Goal: Find specific page/section: Find specific page/section

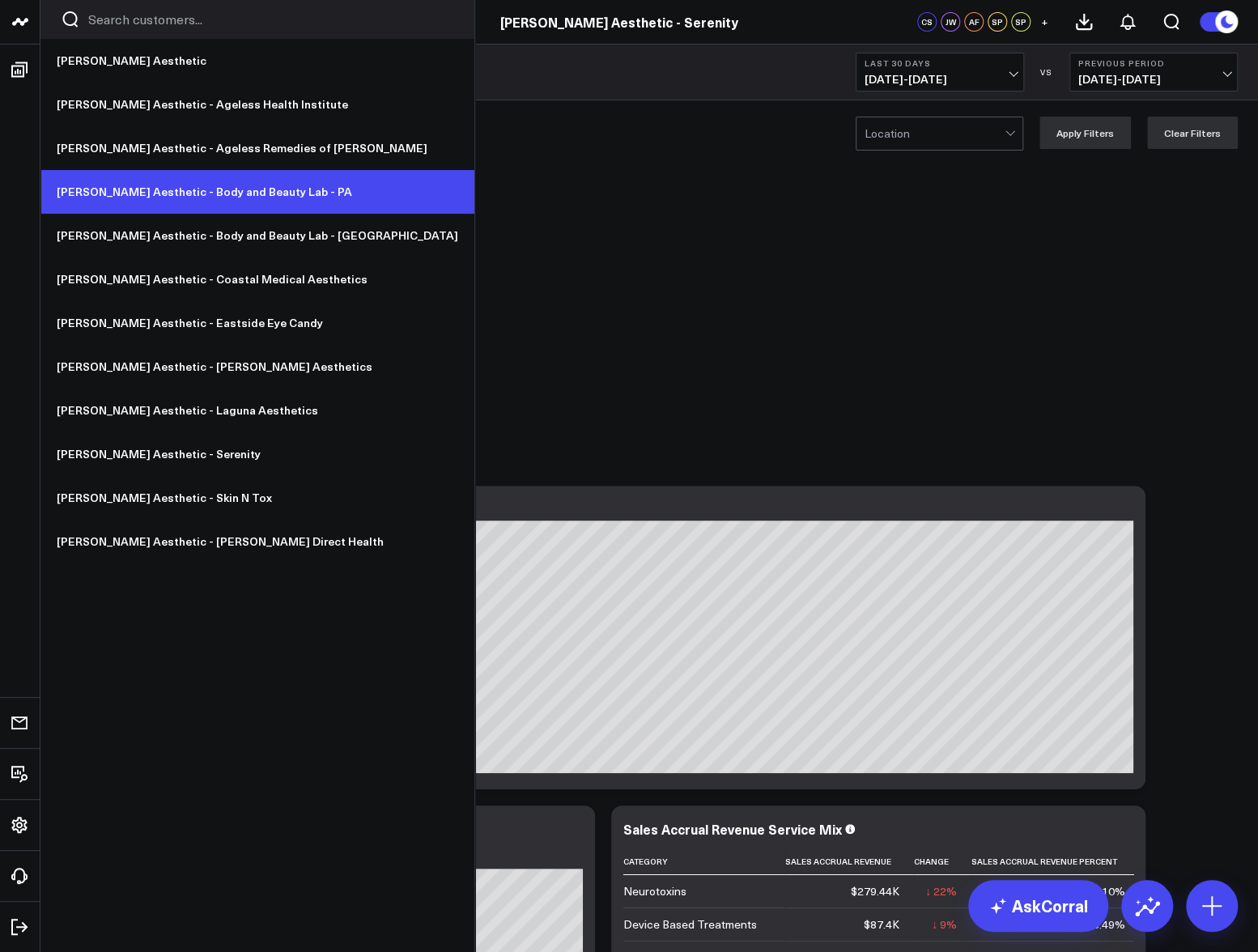
click at [196, 193] on link "[PERSON_NAME] Aesthetic - Body and Beauty Lab - PA" at bounding box center [257, 192] width 434 height 44
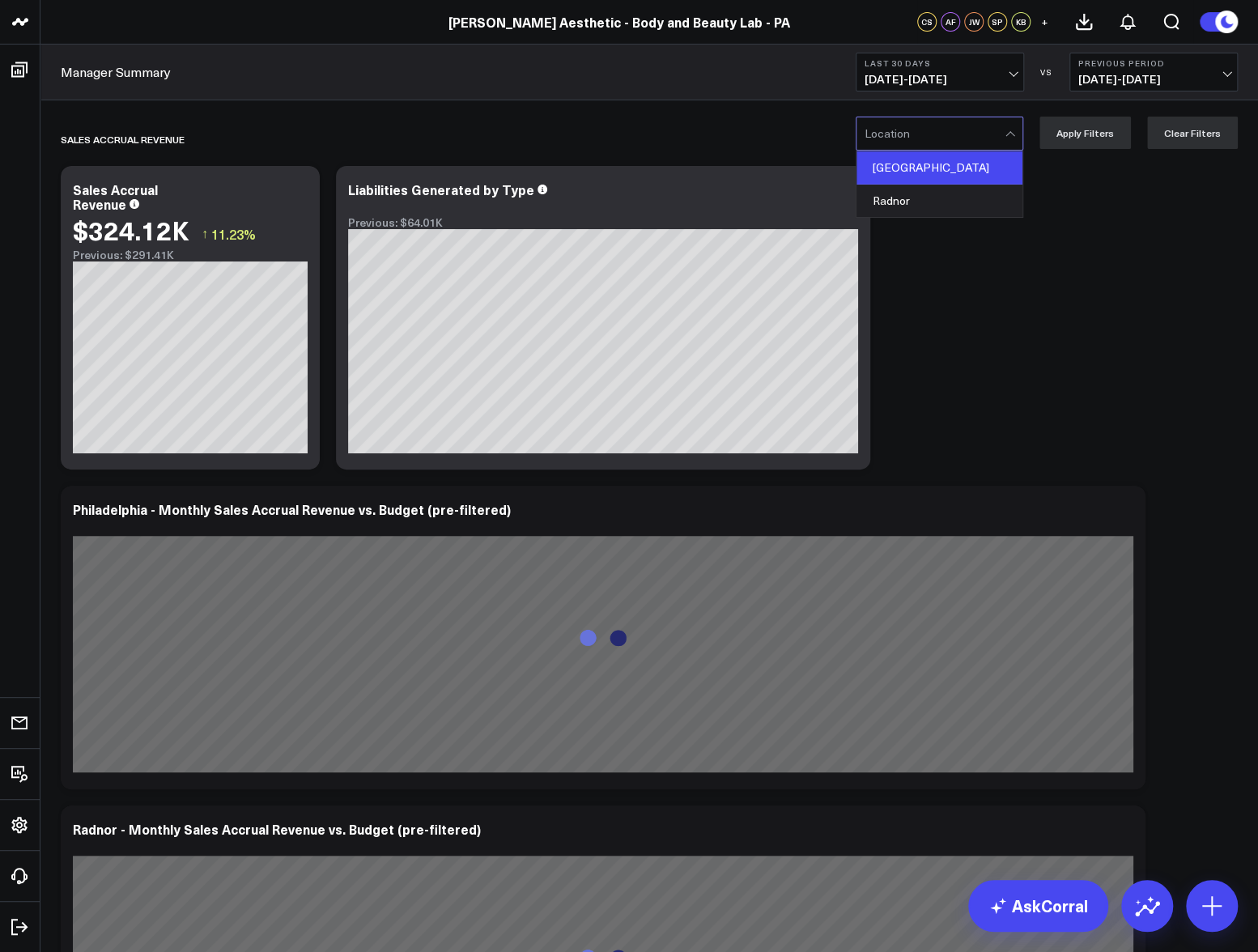
click at [963, 171] on div "[GEOGRAPHIC_DATA]" at bounding box center [940, 168] width 166 height 33
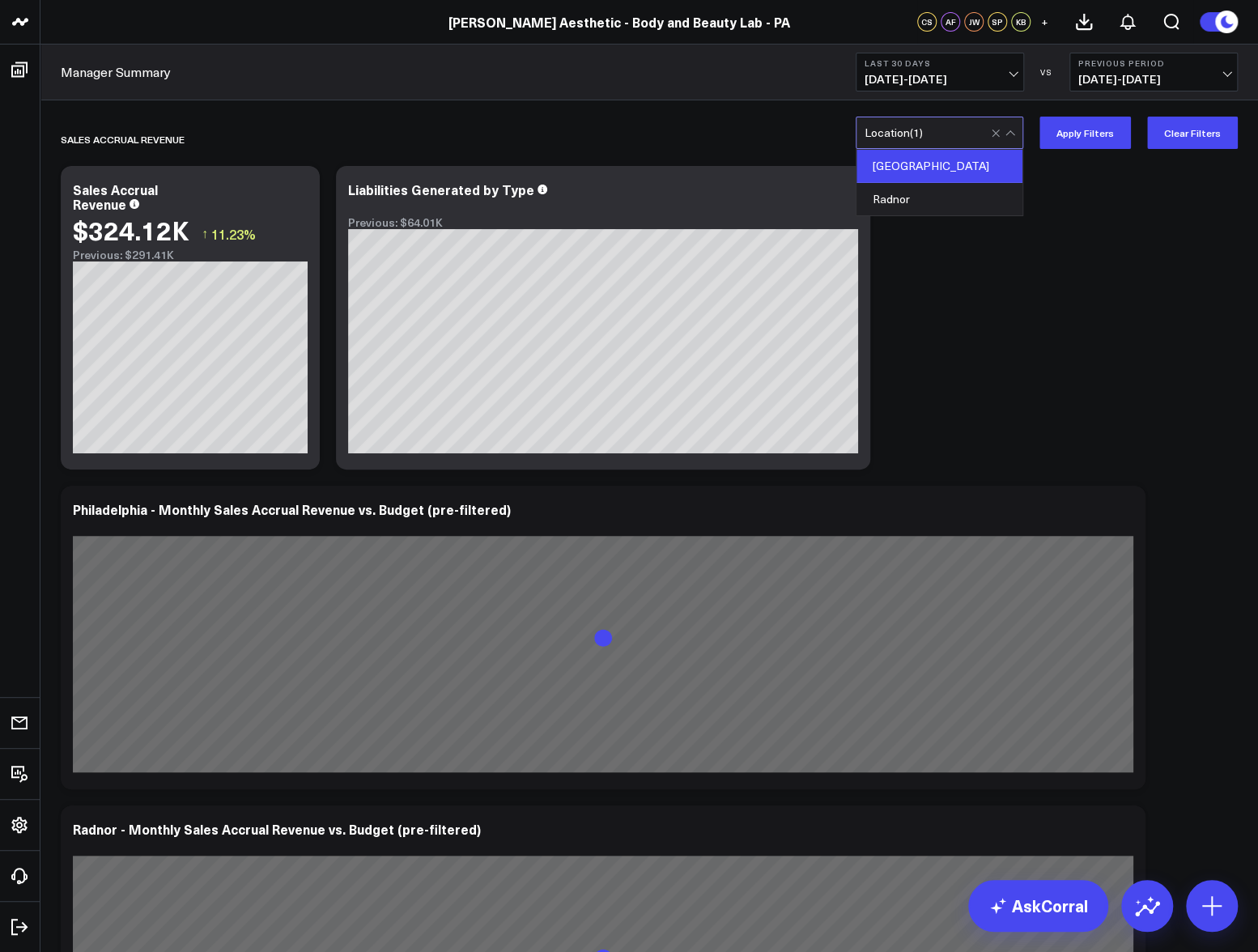
click at [962, 172] on div "[GEOGRAPHIC_DATA]" at bounding box center [940, 166] width 166 height 33
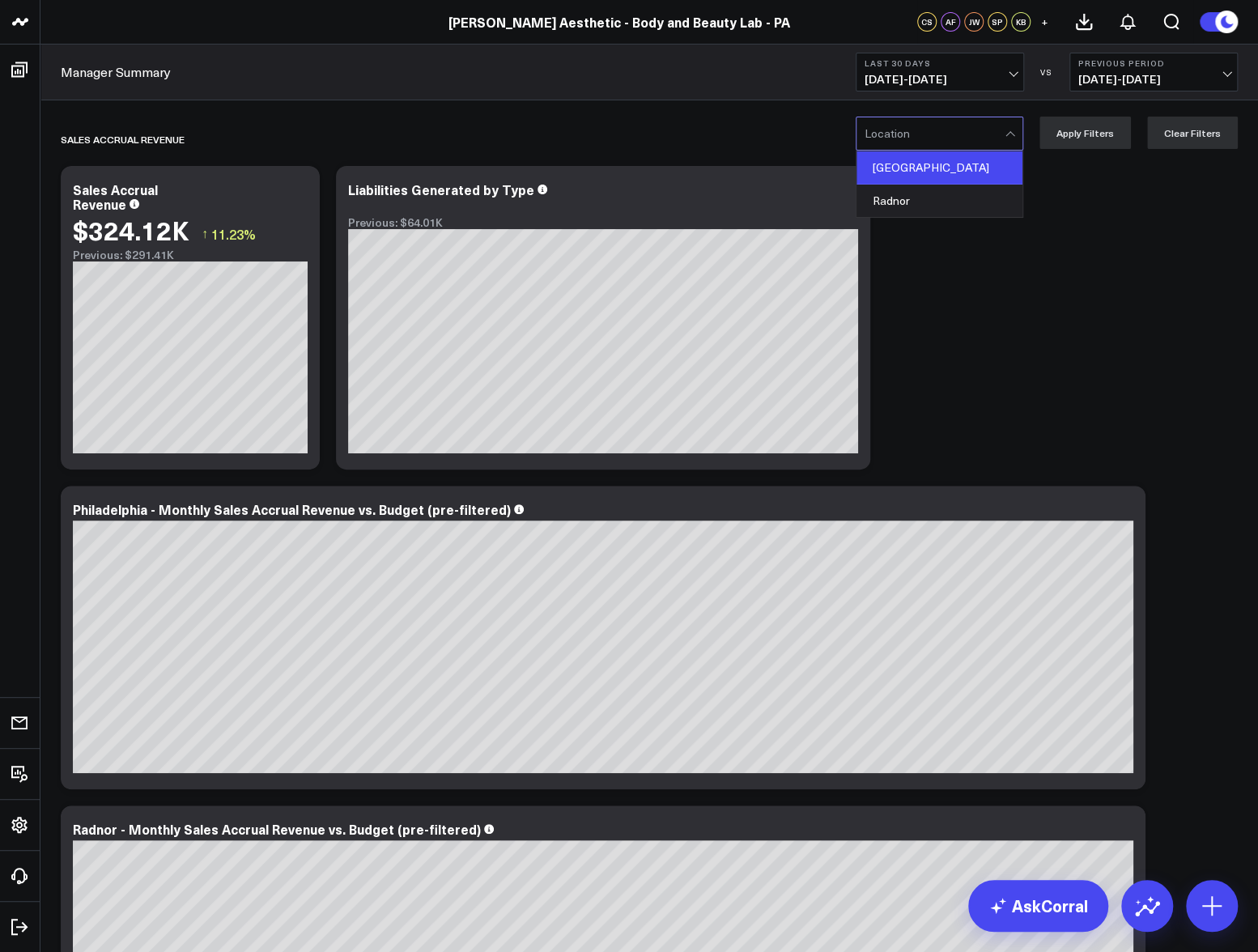
click at [969, 172] on div "[GEOGRAPHIC_DATA]" at bounding box center [940, 168] width 166 height 33
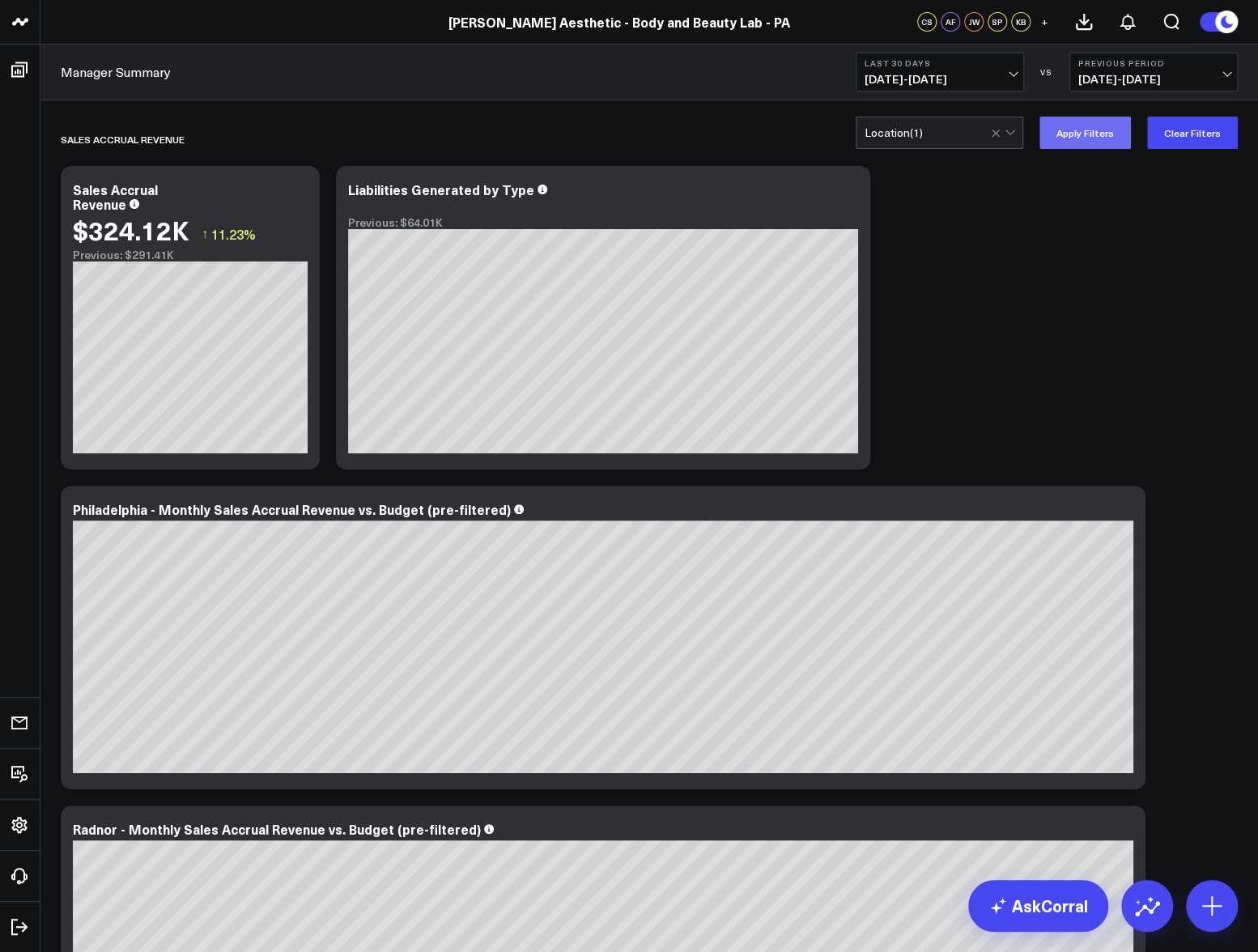
click at [1094, 140] on button "Apply Filters" at bounding box center [1085, 132] width 92 height 32
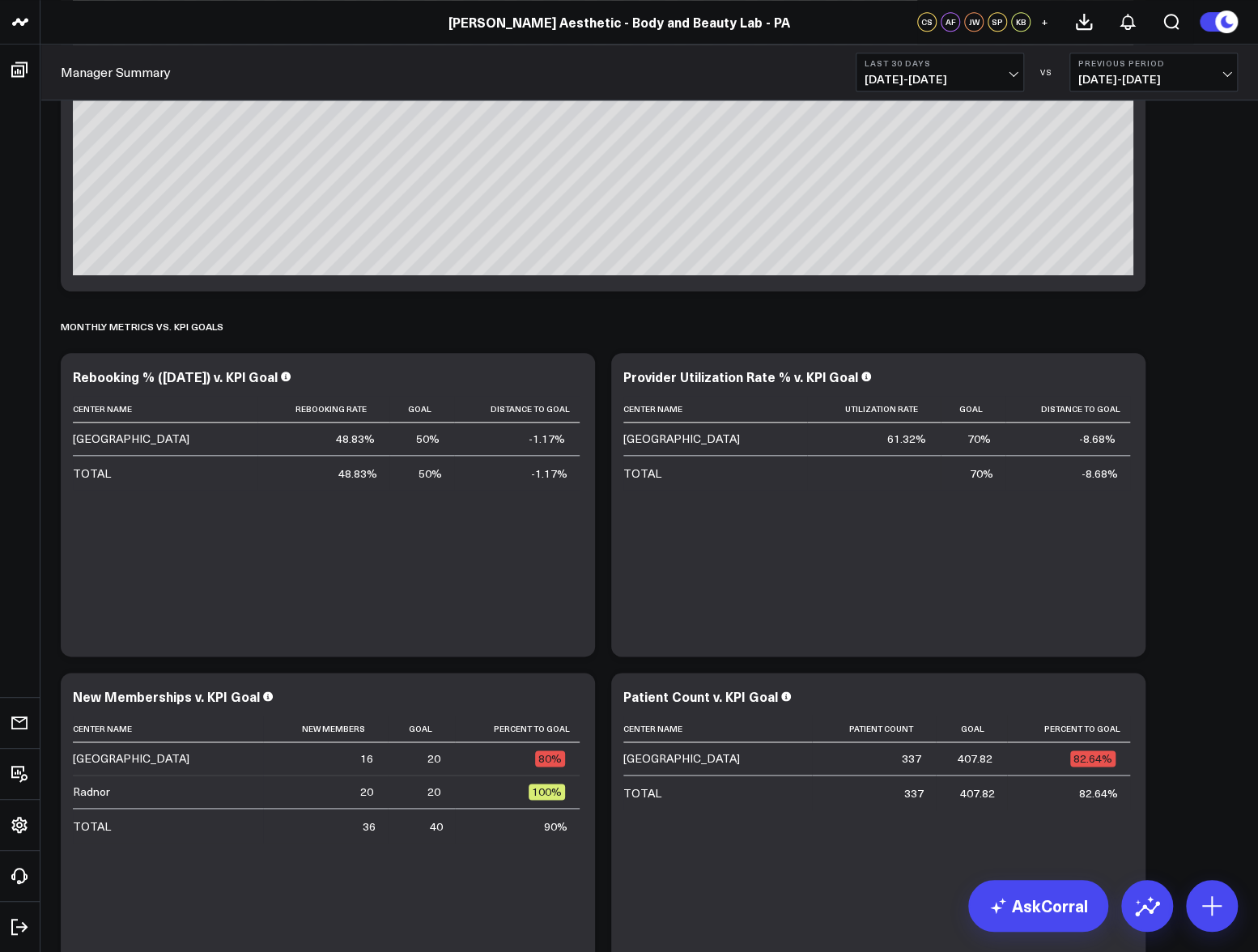
scroll to position [3336, 0]
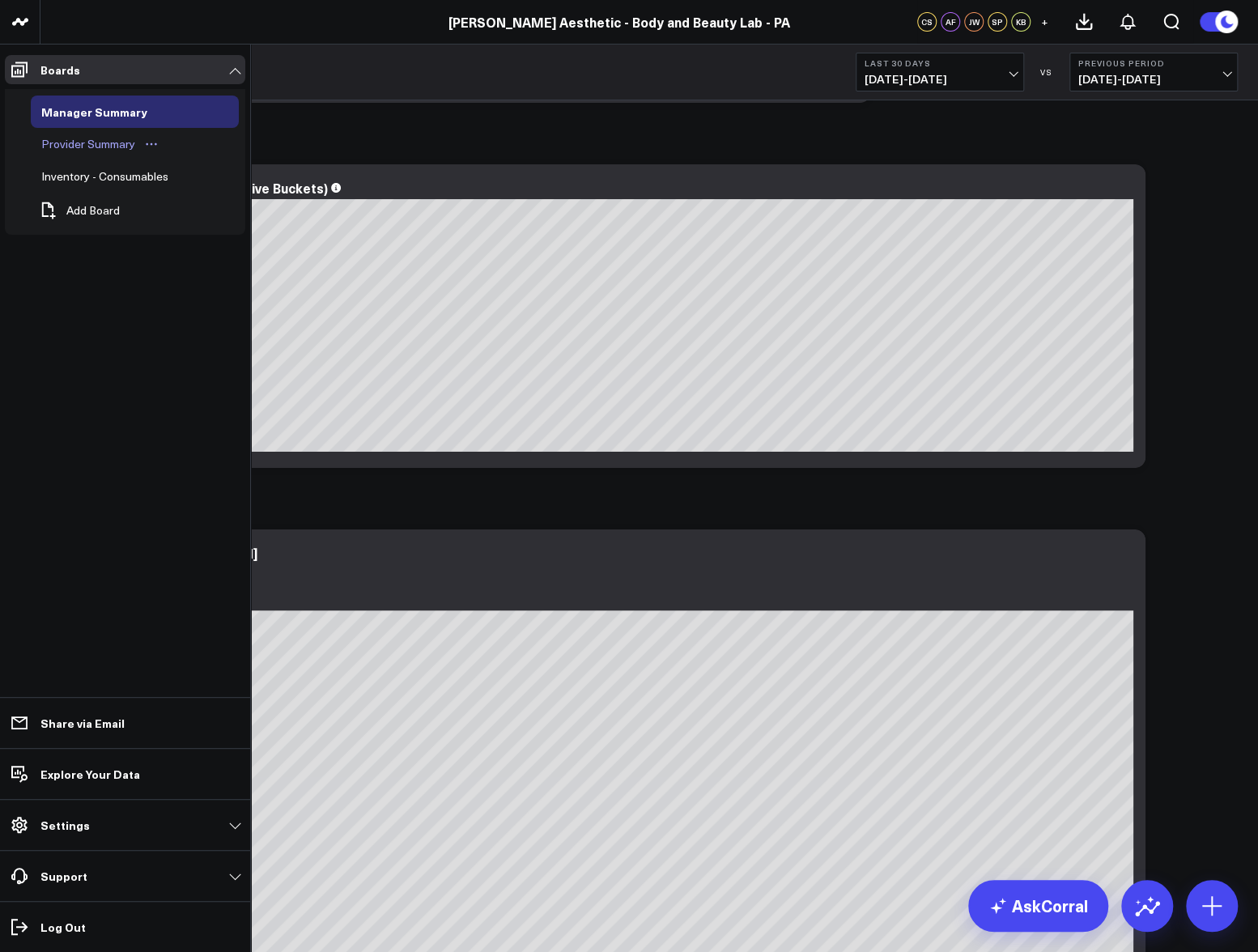
click at [94, 147] on div "Provider Summary" at bounding box center [88, 144] width 102 height 19
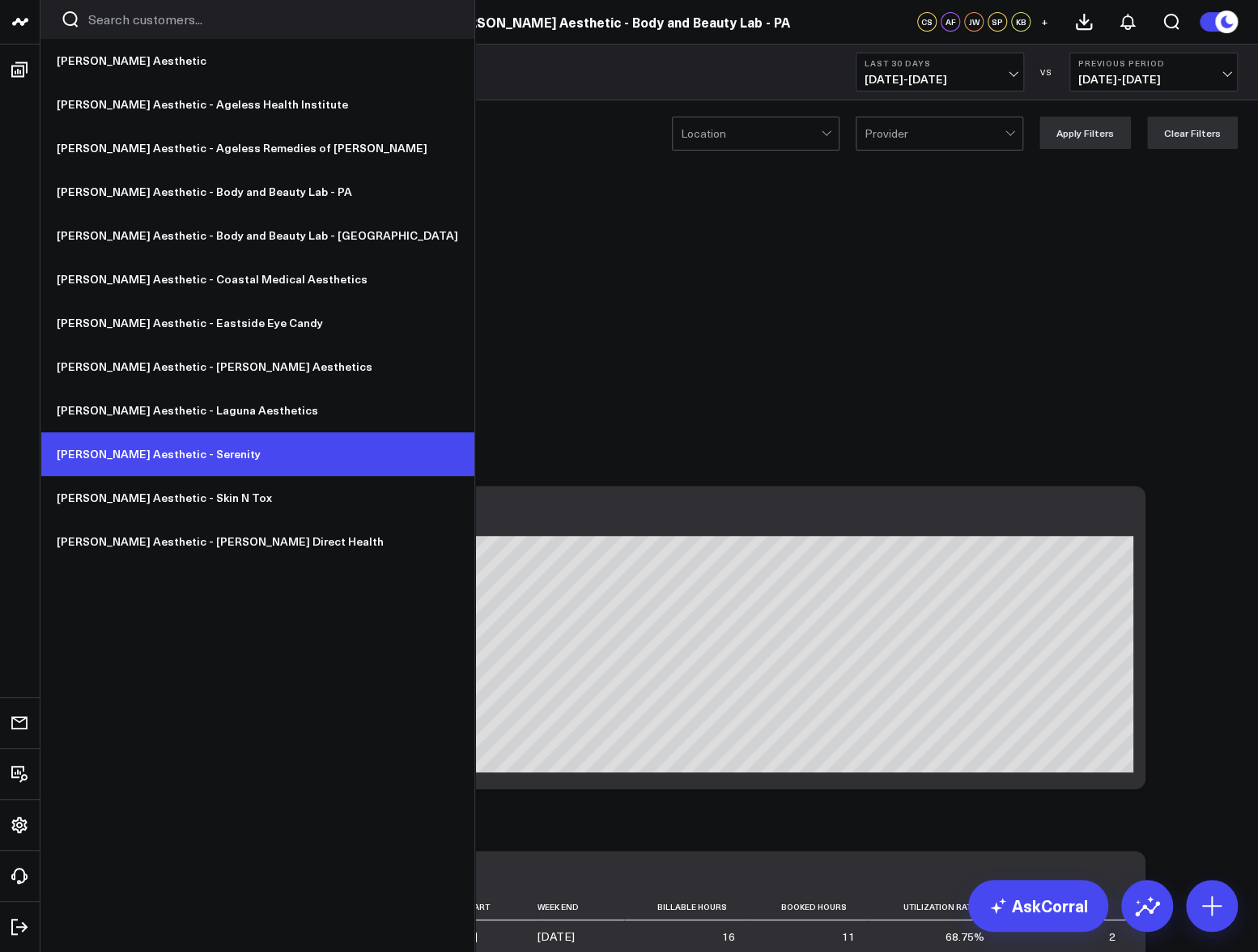
click at [180, 458] on link "[PERSON_NAME] Aesthetic - Serenity" at bounding box center [257, 454] width 434 height 44
